Goal: Navigation & Orientation: Go to known website

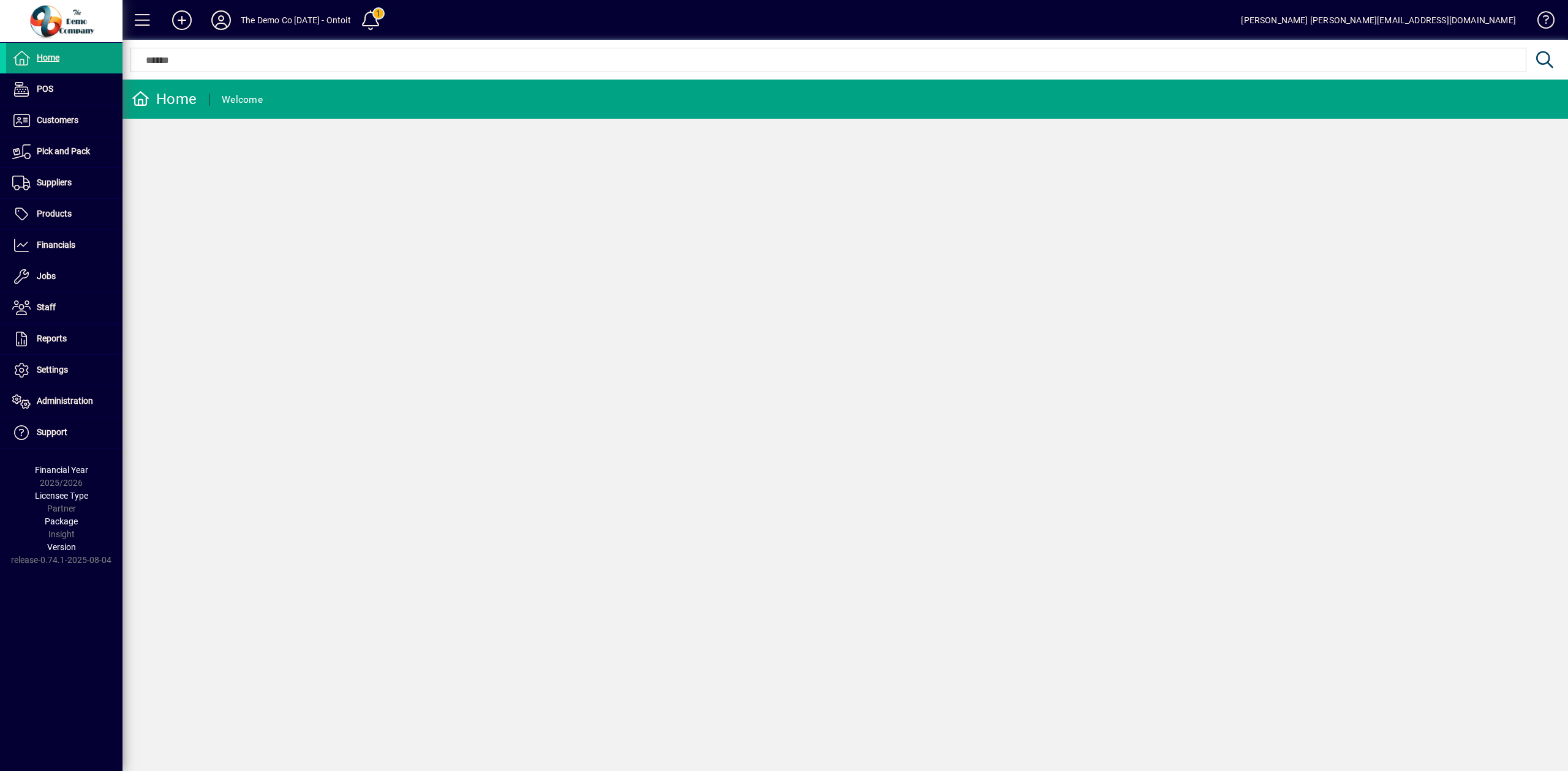
click at [220, 19] on icon at bounding box center [221, 19] width 25 height 19
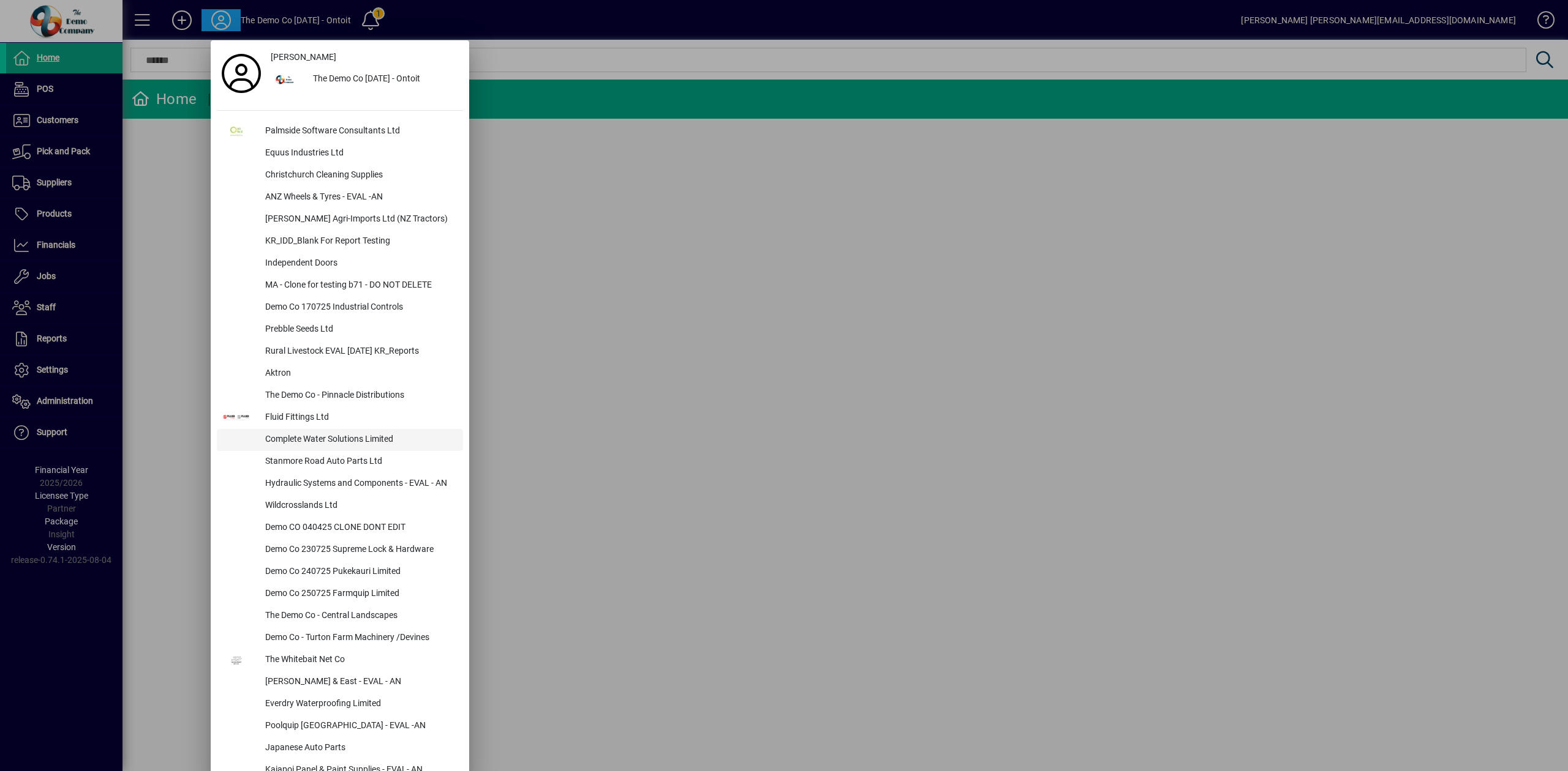
click at [351, 437] on div "Complete Water Solutions Limited" at bounding box center [359, 440] width 207 height 22
